Goal: Task Accomplishment & Management: Manage account settings

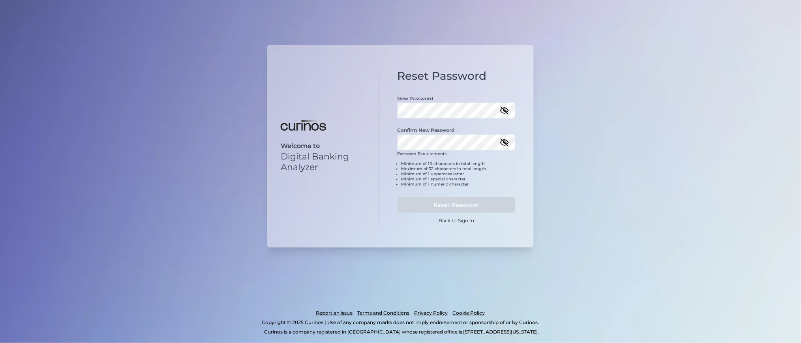
click at [420, 121] on div "Confirm New Password" at bounding box center [457, 134] width 118 height 32
click at [503, 107] on icon "button" at bounding box center [504, 110] width 9 height 9
click at [467, 198] on button "Reset Password" at bounding box center [457, 205] width 118 height 16
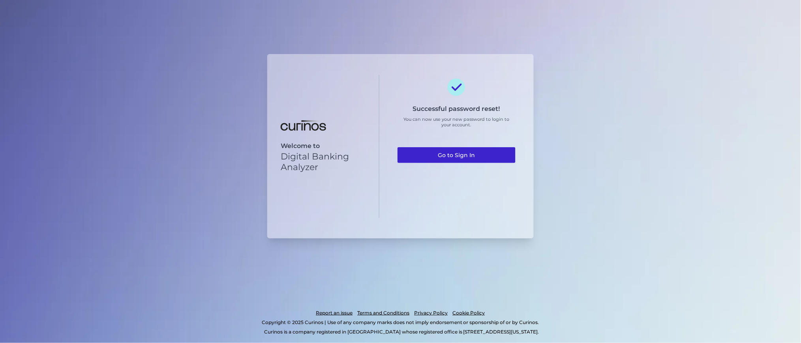
click at [453, 152] on link "Go to Sign In" at bounding box center [457, 155] width 118 height 16
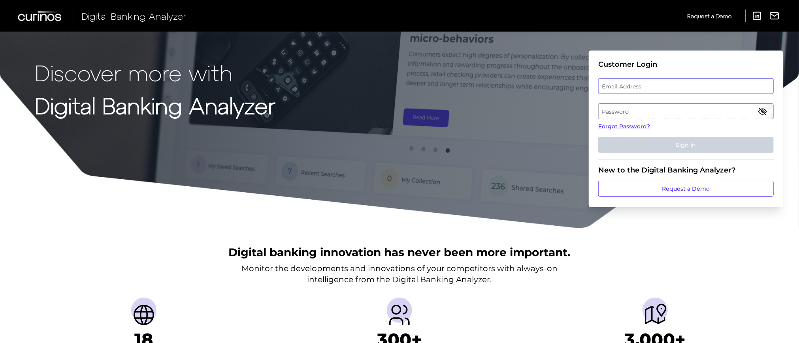
type input "superadmin.test5124@meta.ua"
click at [627, 84] on label "Email Address" at bounding box center [685, 86] width 174 height 14
click at [627, 84] on input "superadmin.test5124@meta.ua" at bounding box center [685, 86] width 175 height 16
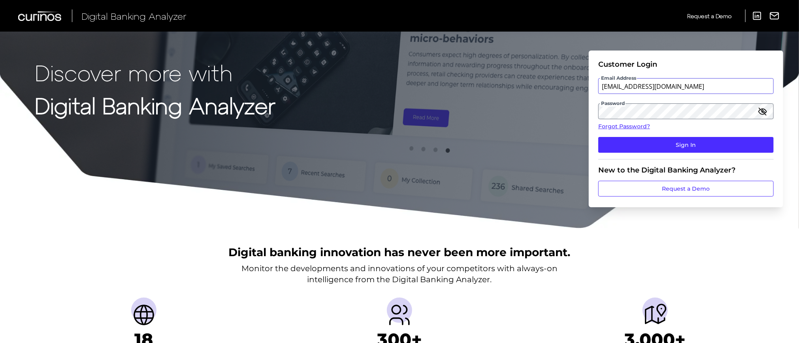
click at [635, 88] on input "superadmin.test5124@meta.ua" at bounding box center [685, 86] width 175 height 16
click at [530, 106] on div "Discover more with Digital Banking Analyzer Customer Login Email Address supera…" at bounding box center [399, 114] width 799 height 229
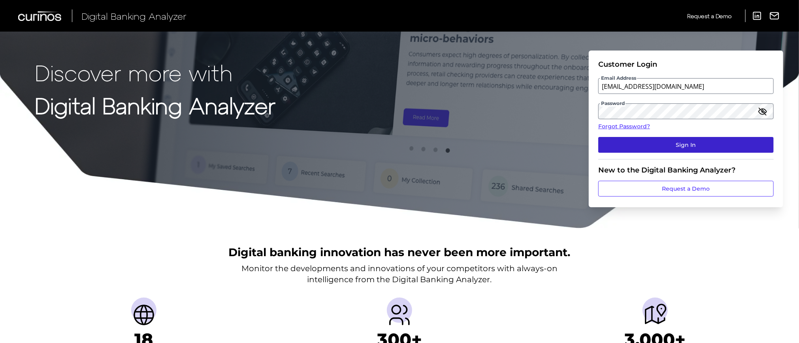
click at [648, 143] on button "Sign In" at bounding box center [685, 145] width 175 height 16
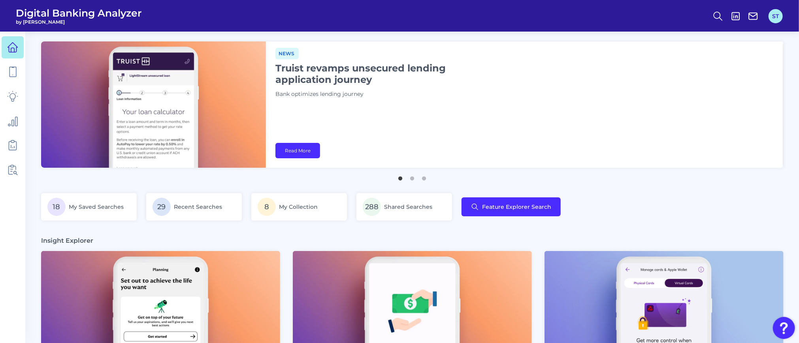
click at [779, 13] on button "ST" at bounding box center [775, 16] width 14 height 14
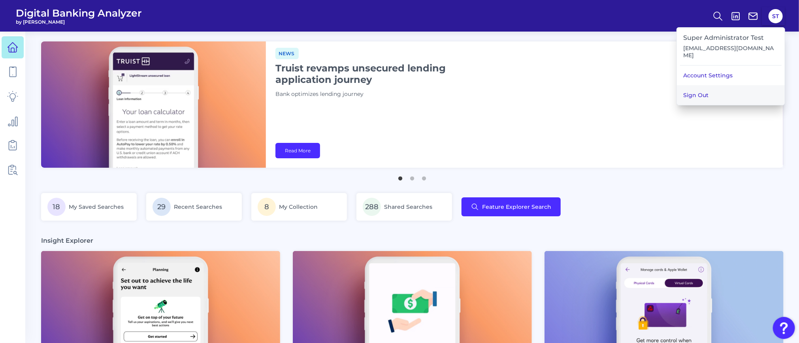
click at [708, 90] on button "Sign Out" at bounding box center [731, 95] width 108 height 20
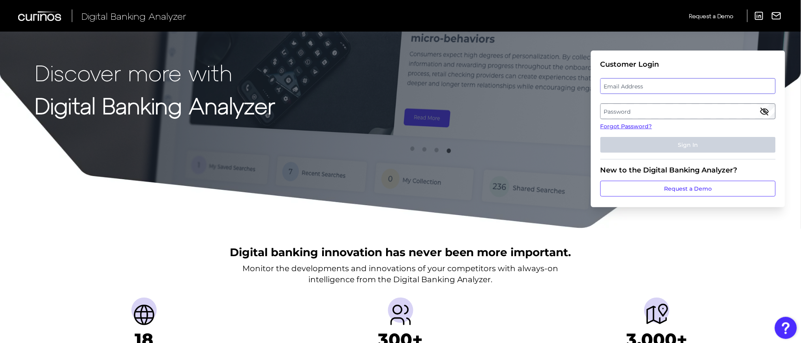
type input "superadmin.test5124@meta.ua"
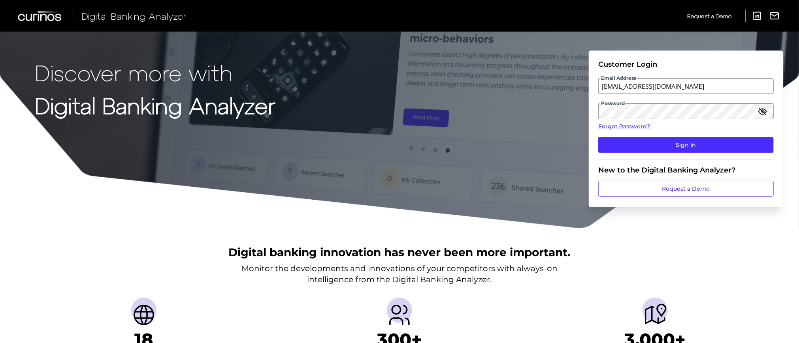
click at [418, 95] on div "Discover more with Digital Banking Analyzer Customer Login Email Address supera…" at bounding box center [399, 114] width 799 height 229
click at [623, 126] on link "Forgot Password?" at bounding box center [685, 126] width 175 height 8
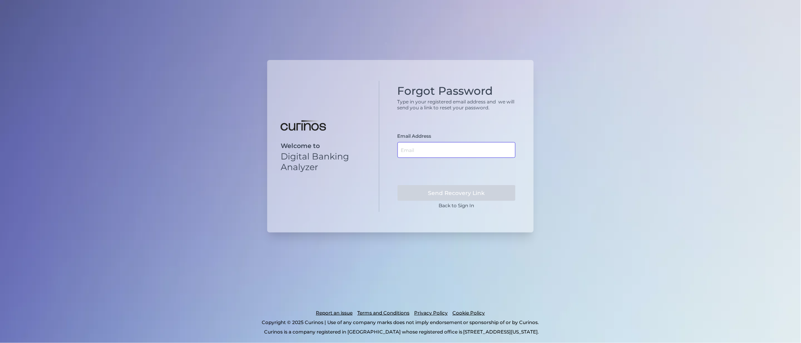
click at [422, 147] on input "text" at bounding box center [457, 150] width 118 height 16
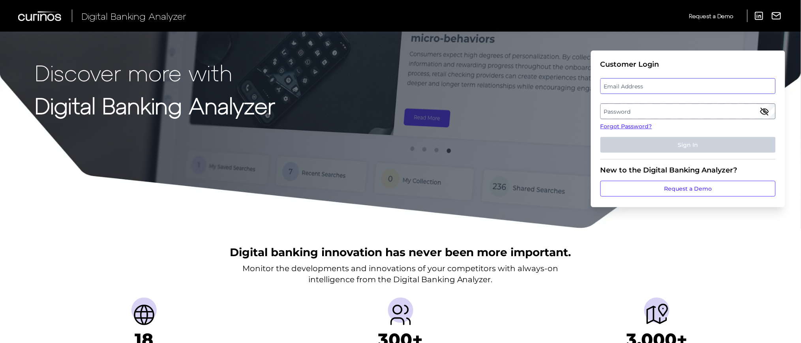
type input "superadmin.test5124@meta.ua"
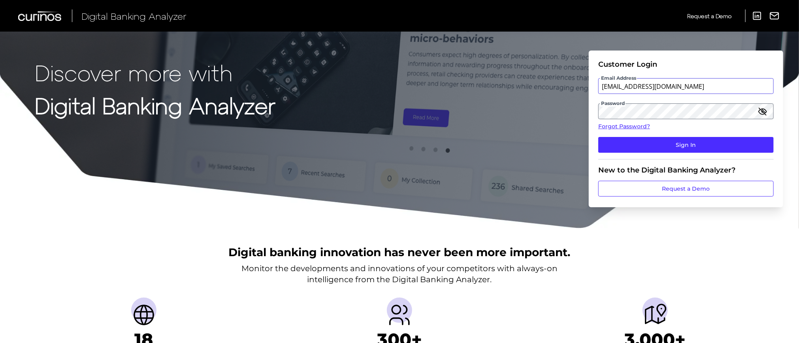
click at [627, 83] on input "superadmin.test5124@meta.ua" at bounding box center [685, 86] width 175 height 16
click at [611, 126] on link "Forgot Password?" at bounding box center [685, 126] width 175 height 8
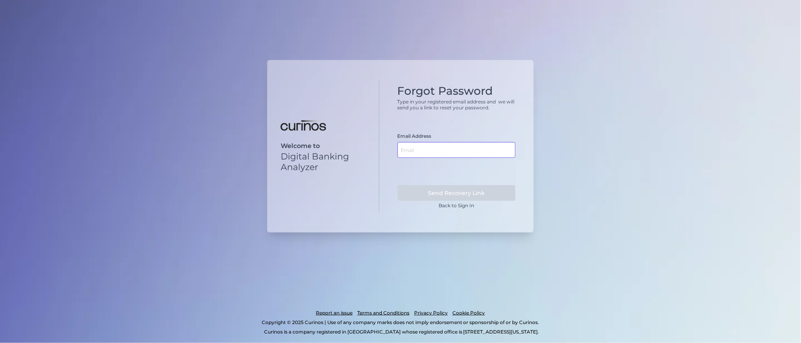
click at [421, 151] on input "text" at bounding box center [457, 150] width 118 height 16
paste input "superadmin.test5124@meta.ua"
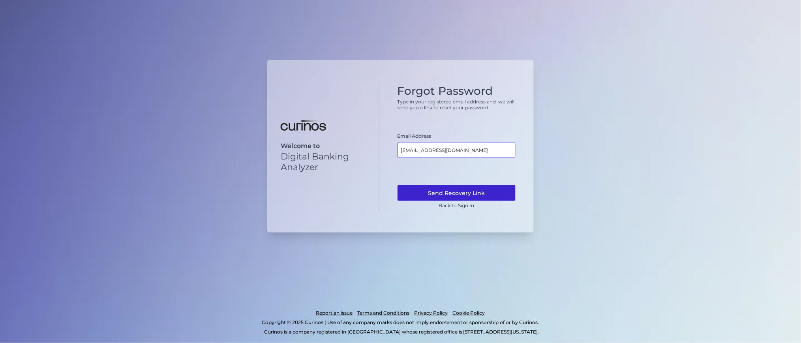
type input "superadmin.test5124@meta.ua"
click at [462, 195] on button "Send Recovery Link" at bounding box center [457, 193] width 118 height 16
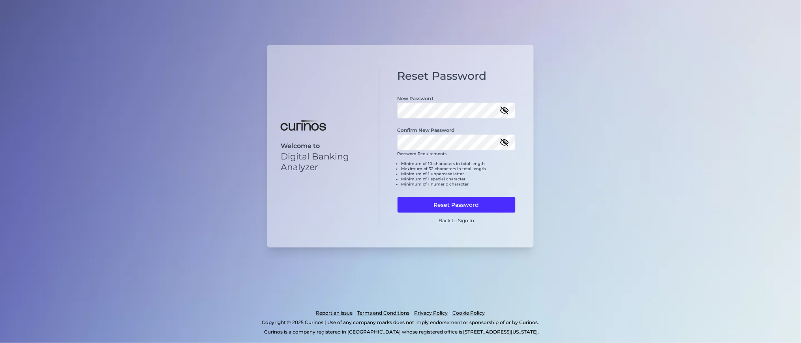
click at [505, 113] on icon "button" at bounding box center [504, 110] width 7 height 7
click at [505, 113] on icon "button" at bounding box center [504, 110] width 9 height 9
click at [481, 199] on button "Reset Password" at bounding box center [457, 205] width 118 height 16
